Goal: Task Accomplishment & Management: Complete application form

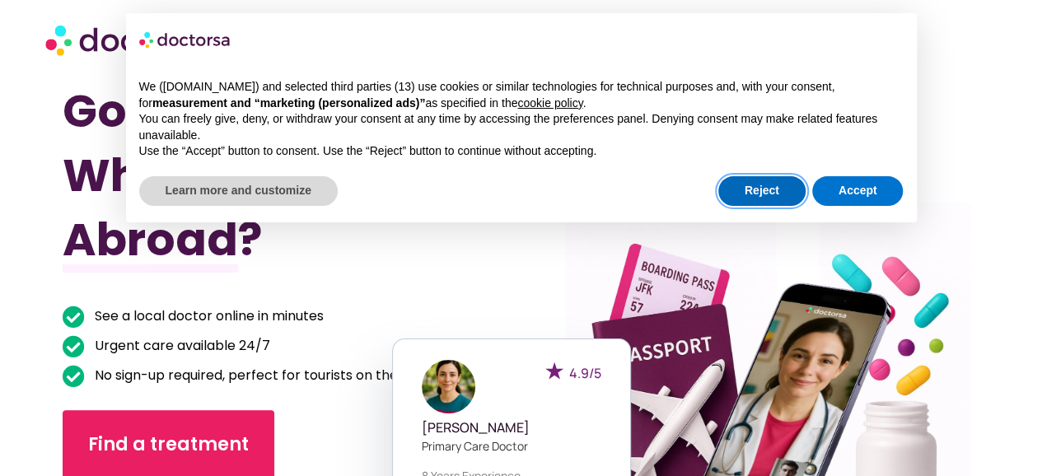
click at [774, 197] on button "Reject" at bounding box center [761, 191] width 87 height 30
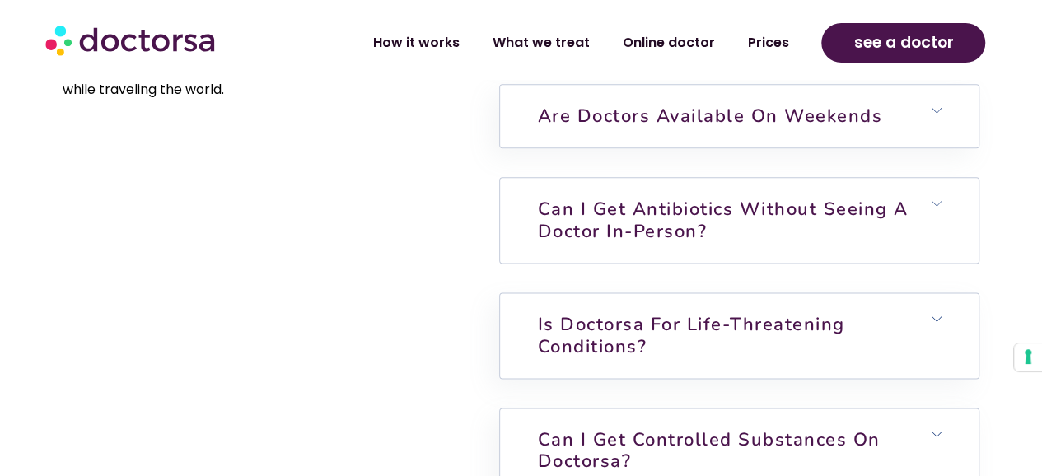
scroll to position [4202, 0]
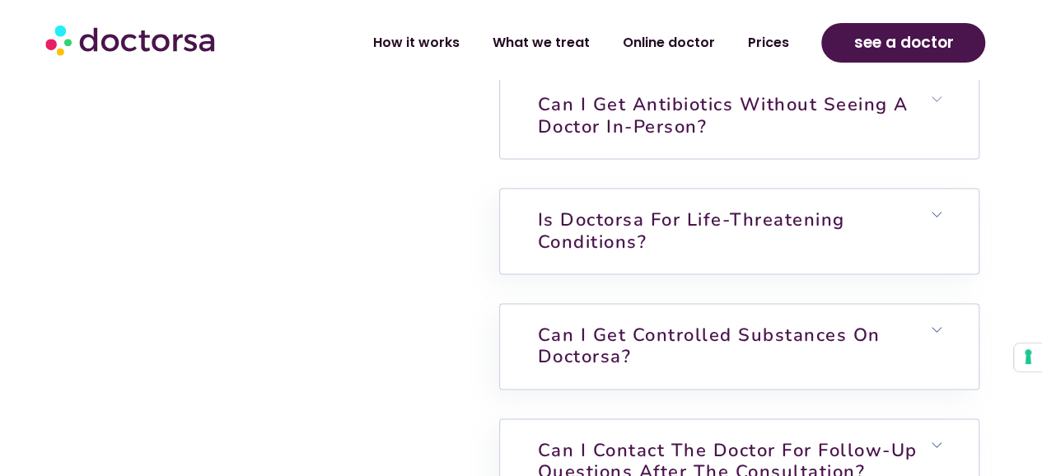
click at [933, 104] on icon at bounding box center [937, 99] width 10 height 10
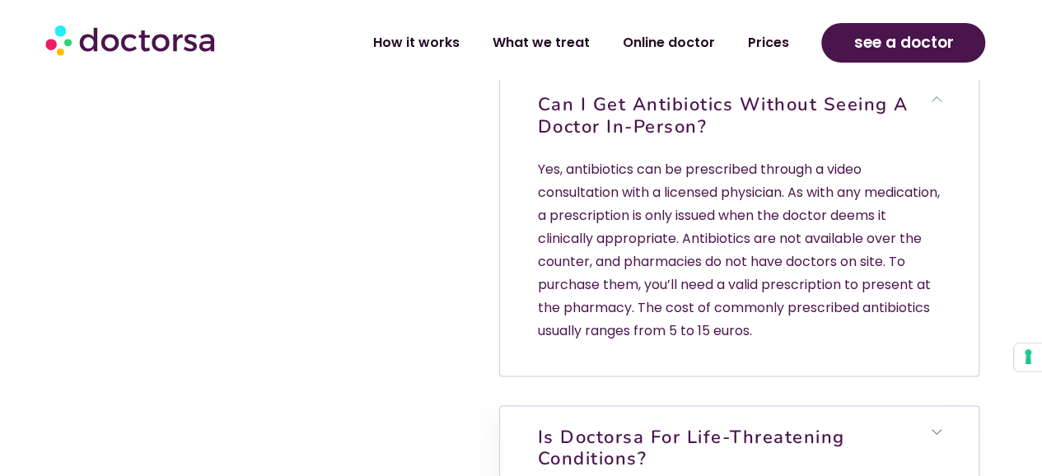
click at [933, 104] on icon at bounding box center [937, 99] width 10 height 10
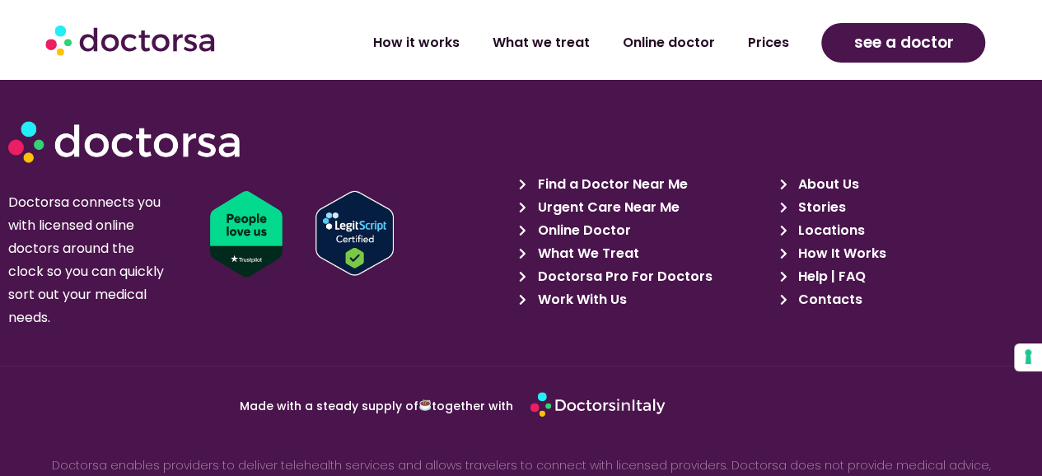
scroll to position [5685, 0]
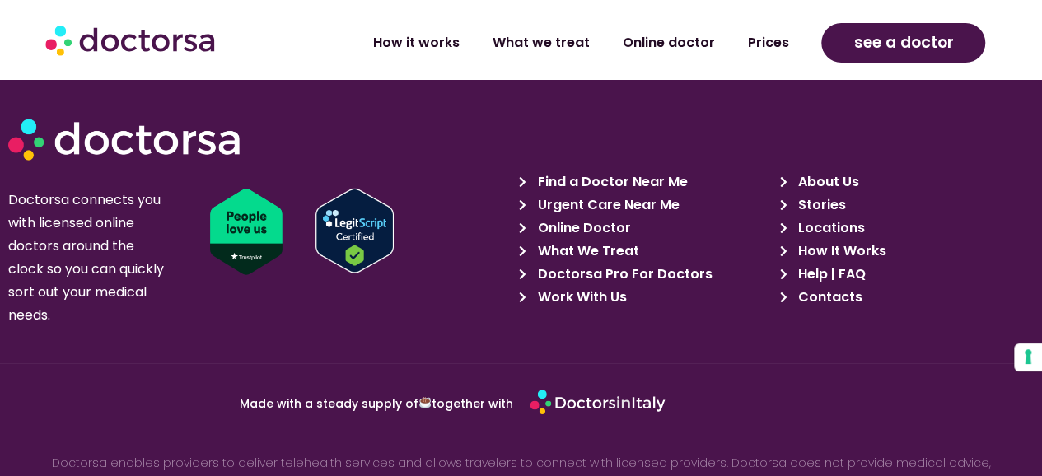
click at [569, 309] on span "Work With Us" at bounding box center [580, 297] width 93 height 23
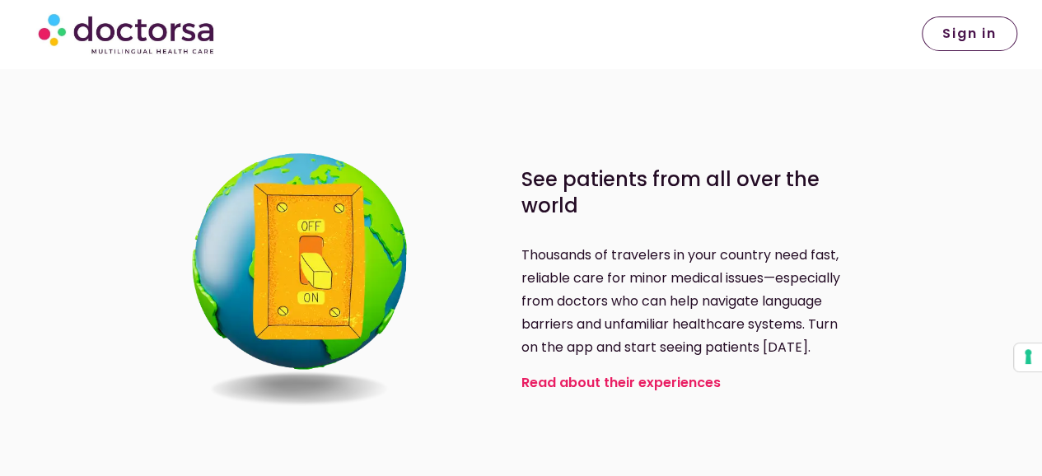
scroll to position [659, 0]
